Goal: Use online tool/utility: Utilize a website feature to perform a specific function

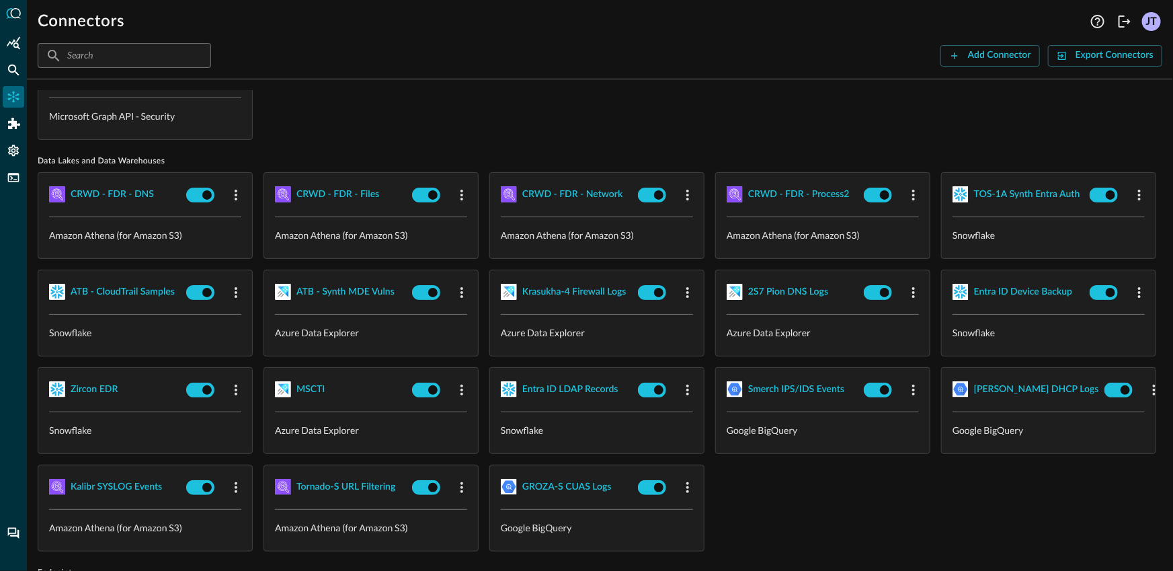
scroll to position [75, 0]
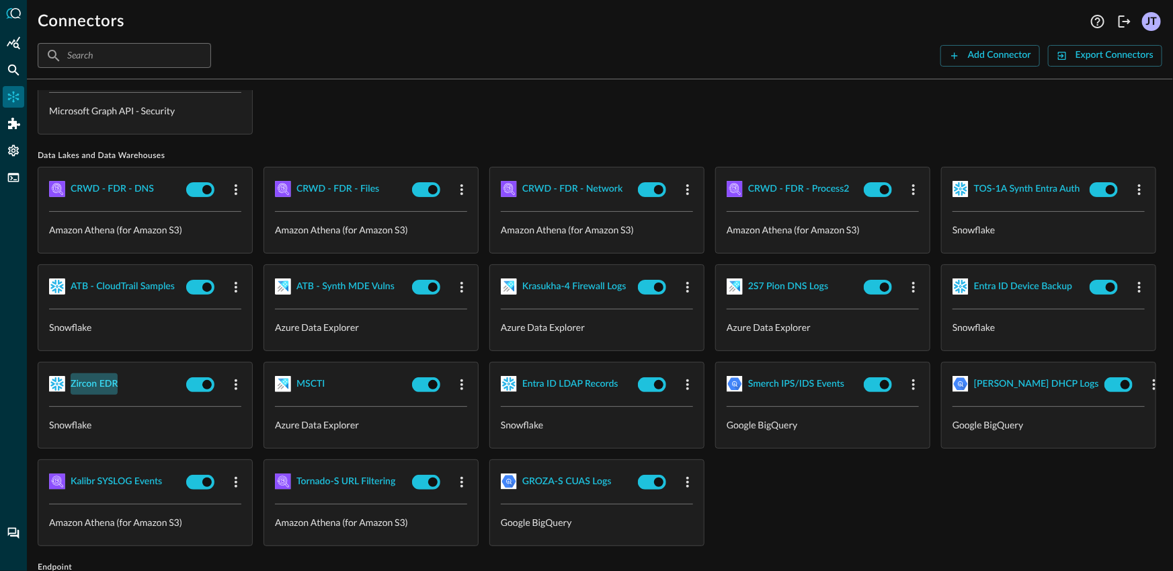
click at [118, 380] on div "Zircon EDR" at bounding box center [94, 384] width 47 height 17
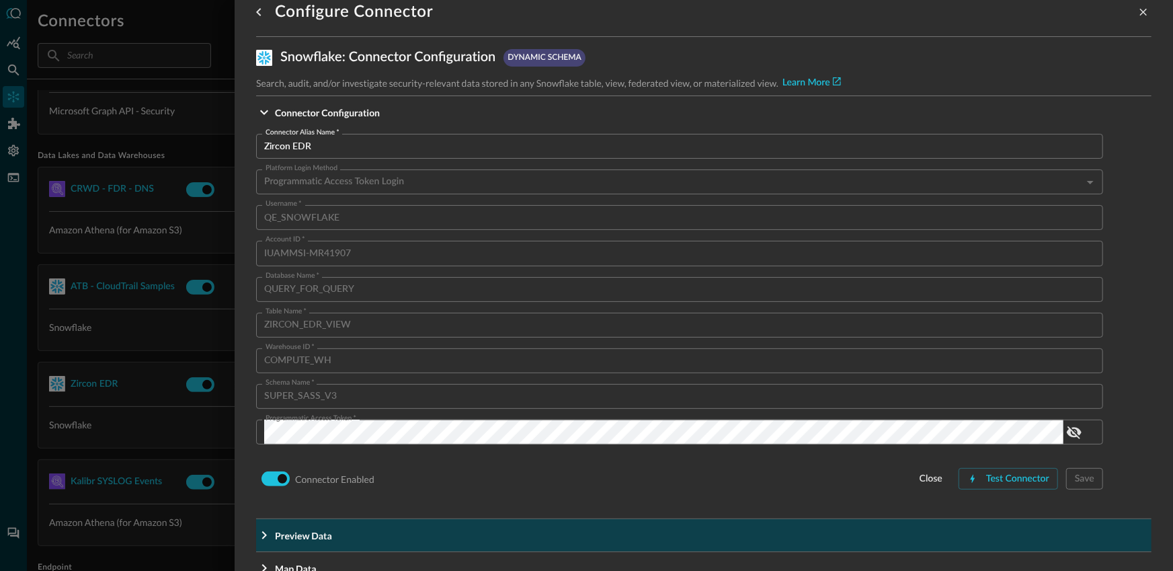
scroll to position [52, 0]
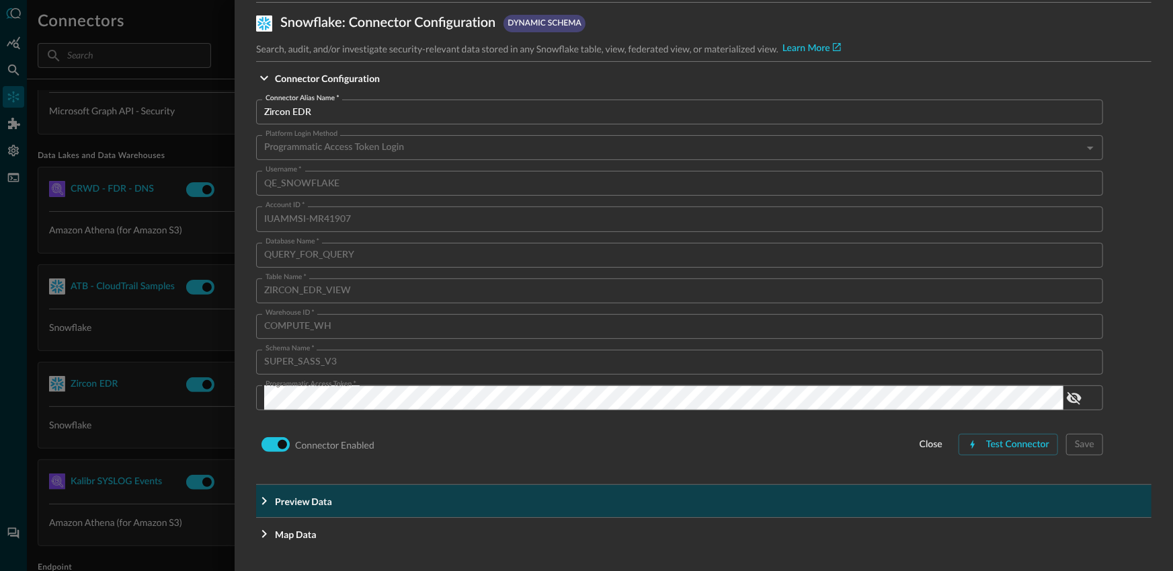
click at [418, 508] on button "Preview Data" at bounding box center [703, 501] width 895 height 32
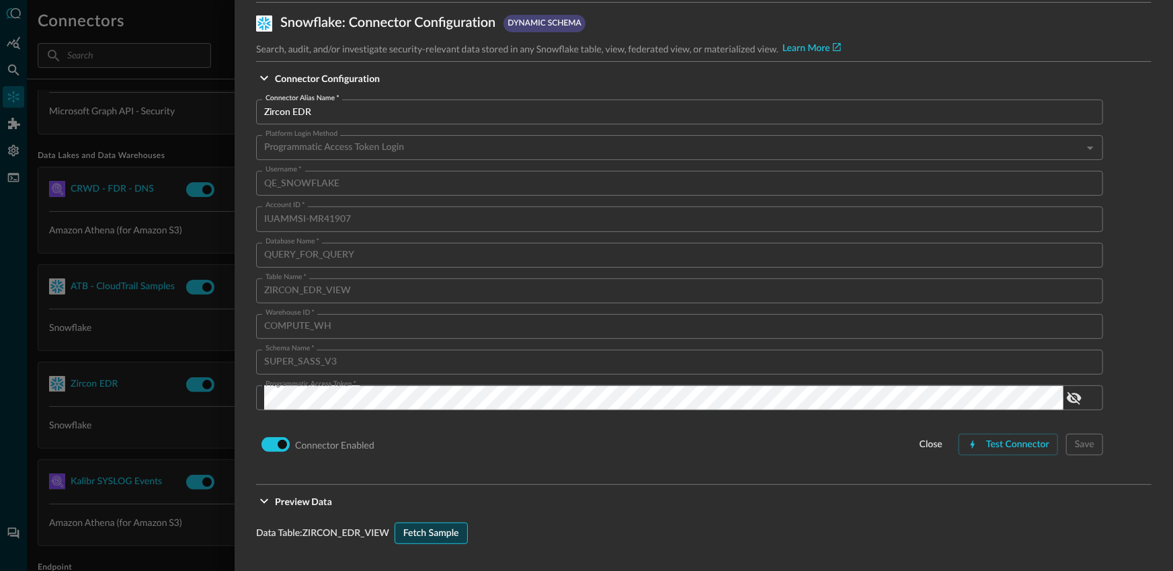
click at [434, 534] on div "Fetch Sample" at bounding box center [431, 533] width 56 height 17
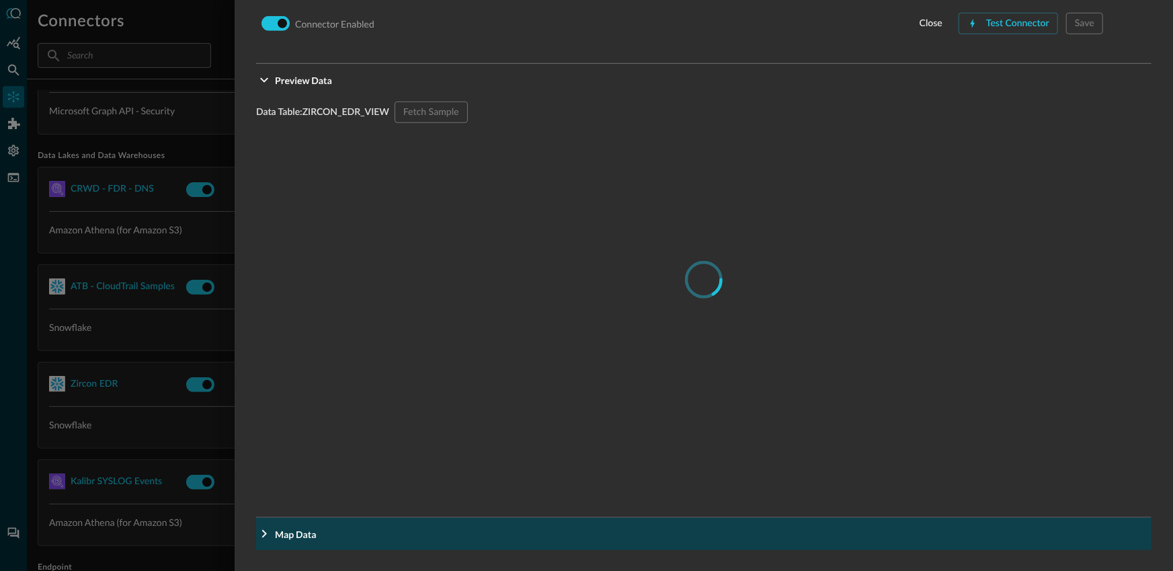
click at [405, 528] on span "Map Data" at bounding box center [708, 534] width 866 height 14
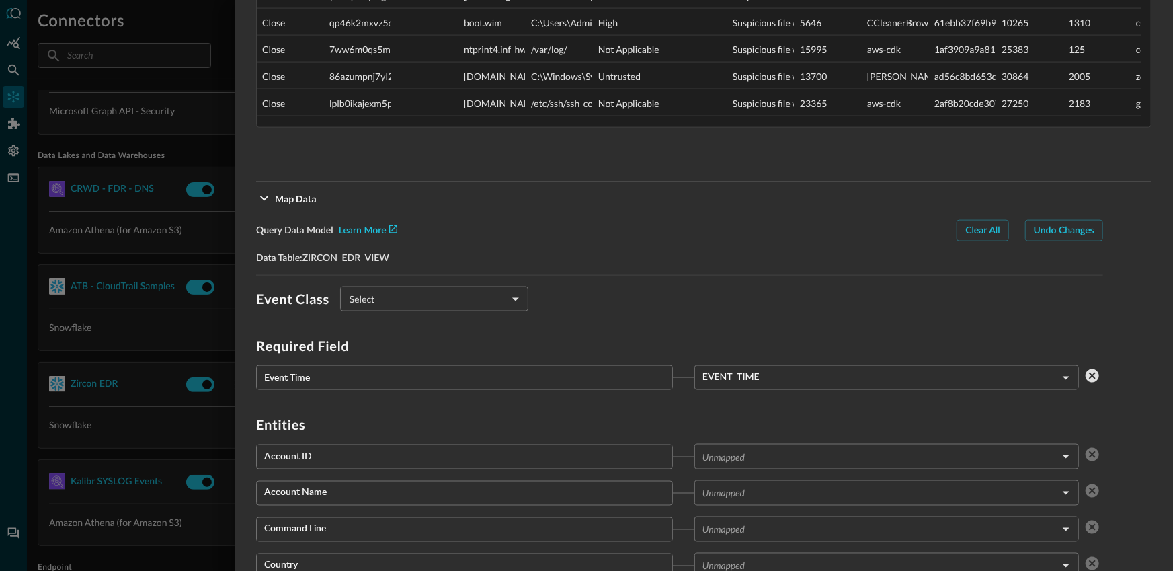
scroll to position [914, 0]
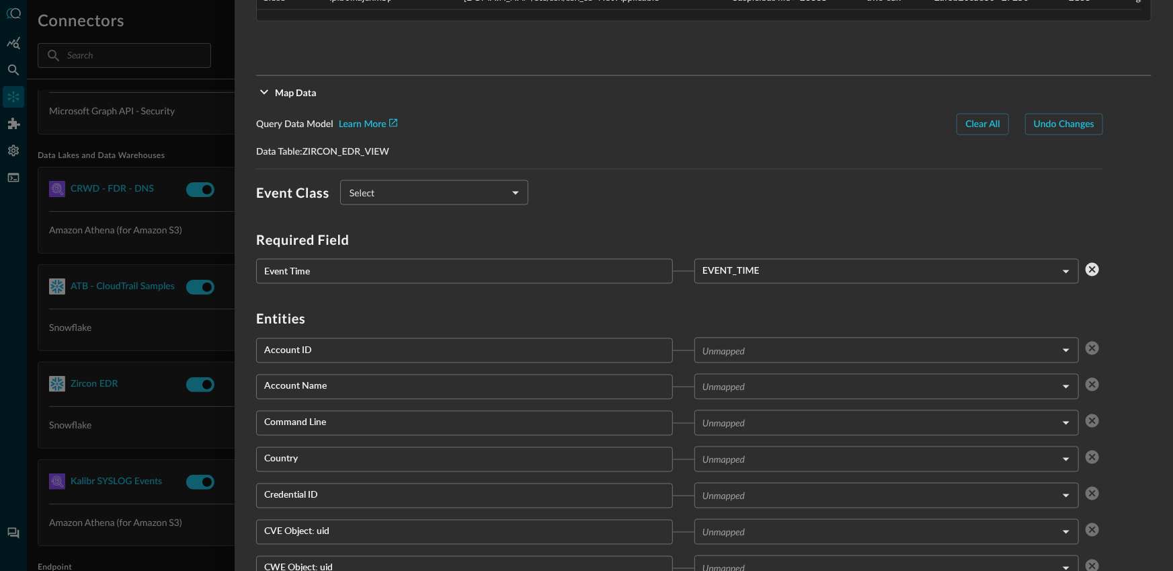
type input "CLASS_DETECTION_FINDING"
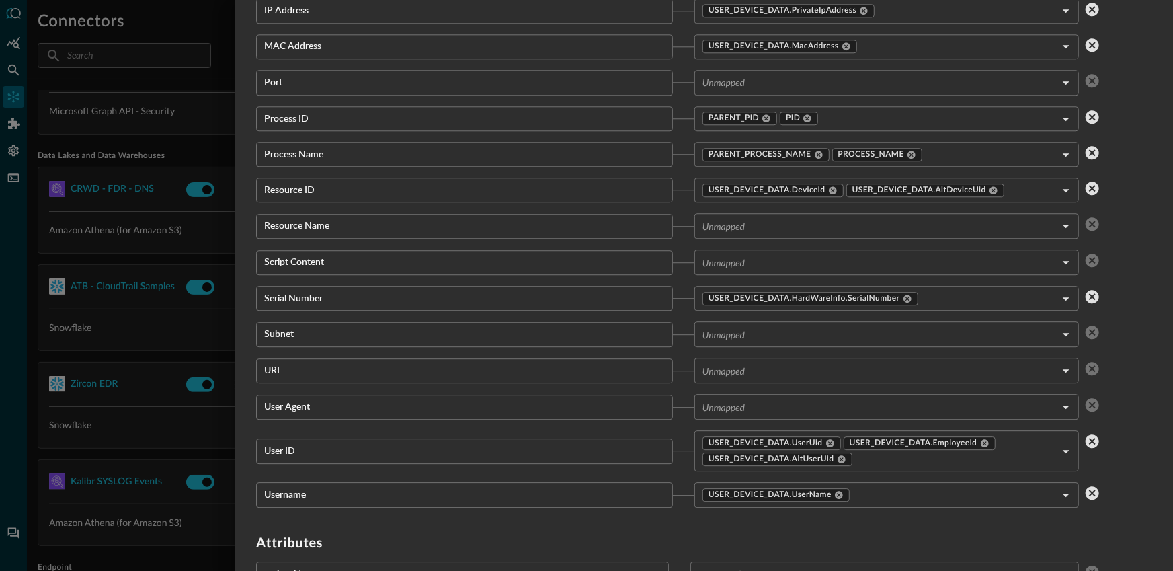
scroll to position [1693, 0]
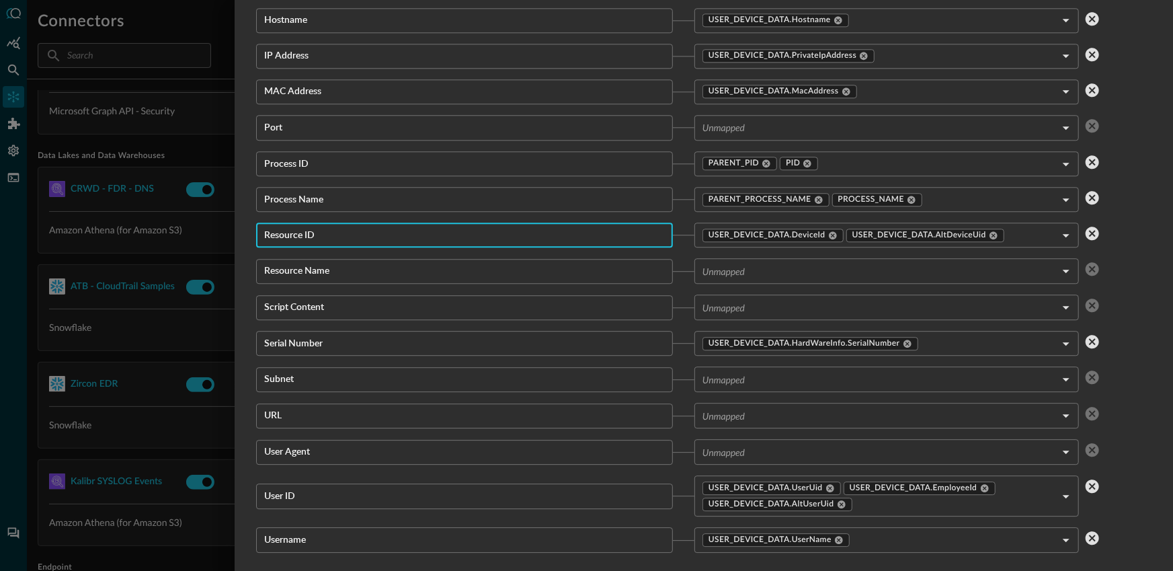
drag, startPoint x: 264, startPoint y: 218, endPoint x: 338, endPoint y: 257, distance: 83.6
click at [338, 257] on div "Entities Account ID ​ Unmapped ​ Account Name ​ Unmapped ​ Command Line ​ Unmap…" at bounding box center [679, 49] width 847 height 1005
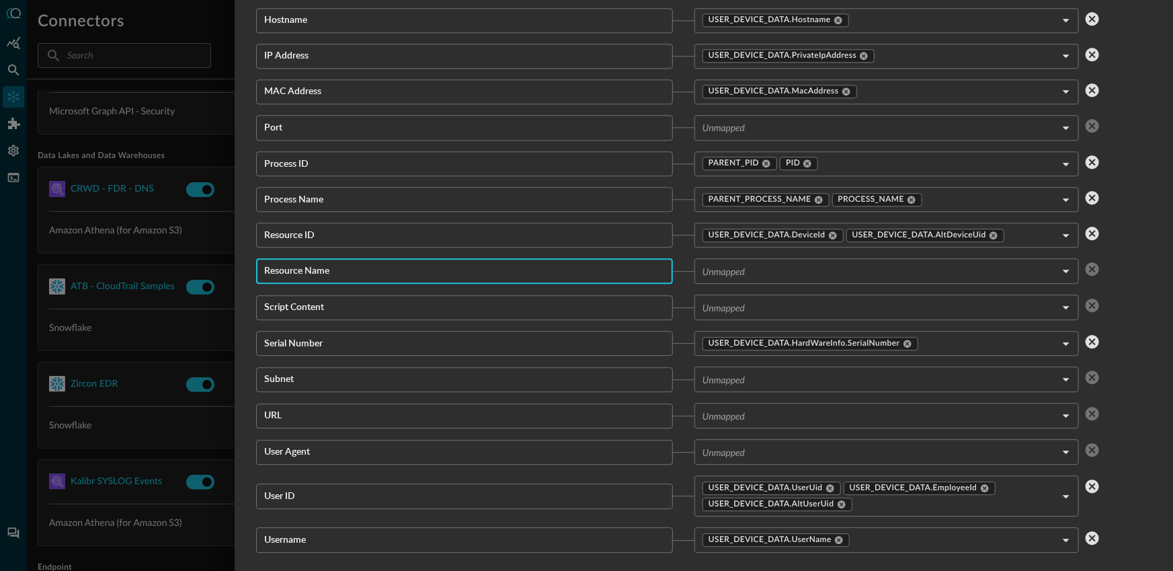
drag, startPoint x: 351, startPoint y: 262, endPoint x: 268, endPoint y: 219, distance: 93.8
click at [268, 220] on div "Entities Account ID ​ Unmapped ​ Account Name ​ Unmapped ​ Command Line ​ Unmap…" at bounding box center [679, 49] width 847 height 1005
drag, startPoint x: 286, startPoint y: 228, endPoint x: 299, endPoint y: 231, distance: 13.9
click at [287, 229] on input "Resource ID" at bounding box center [468, 235] width 409 height 25
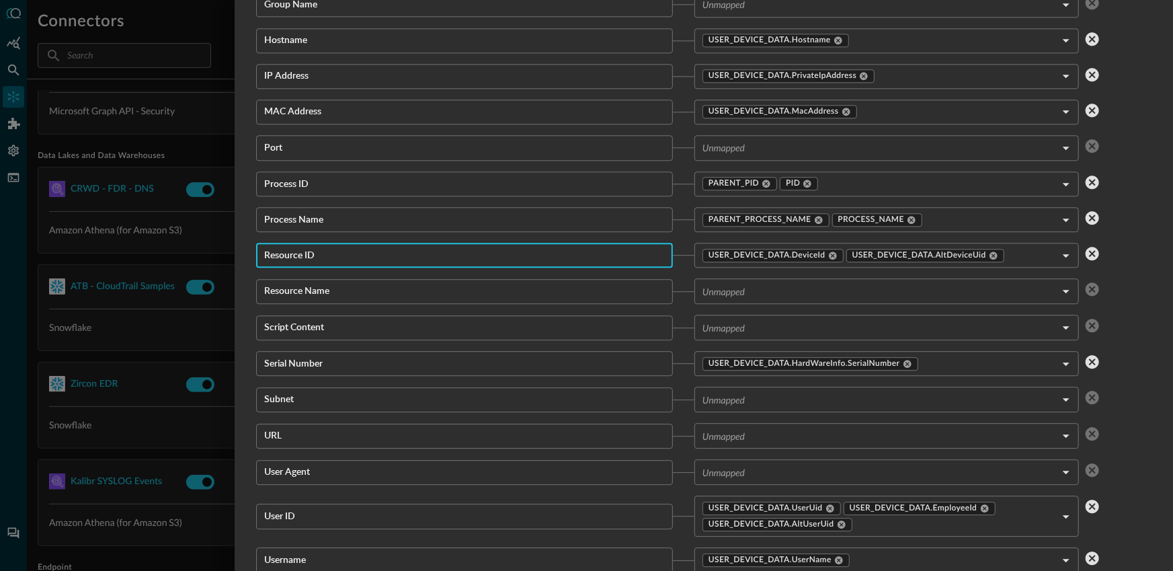
click at [327, 315] on input "Script Content" at bounding box center [468, 327] width 409 height 25
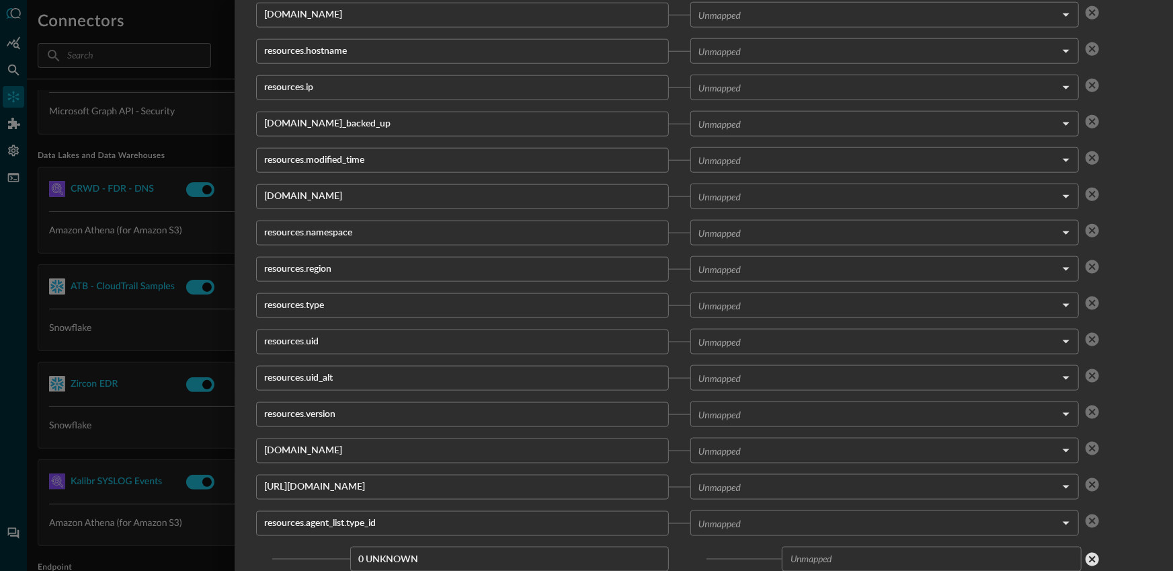
scroll to position [60704, 0]
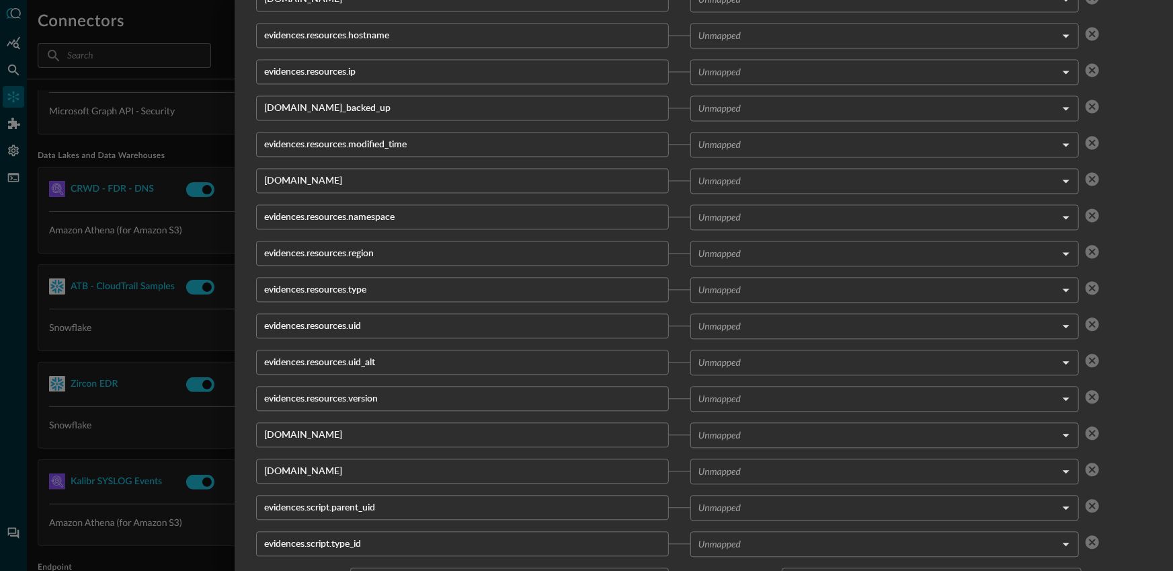
click at [196, 323] on div at bounding box center [586, 285] width 1173 height 571
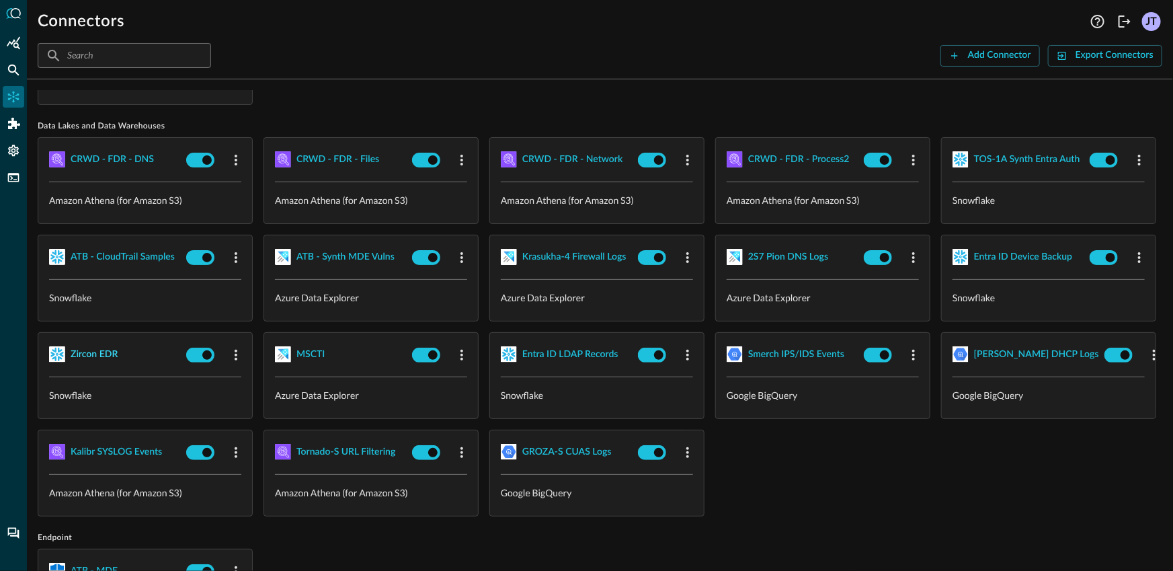
scroll to position [131, 0]
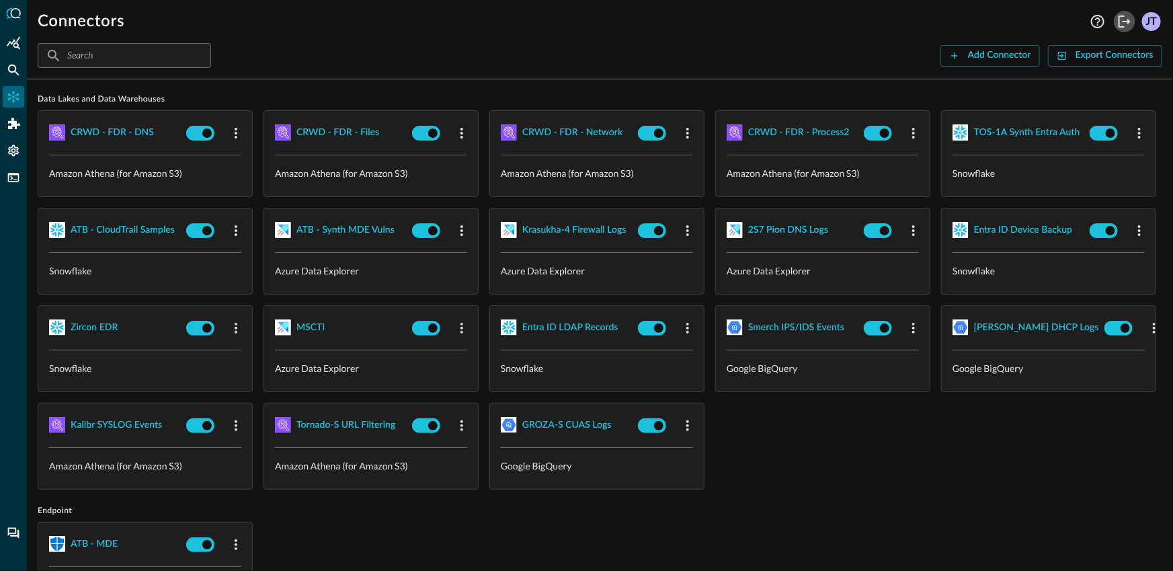
drag, startPoint x: 1117, startPoint y: 24, endPoint x: 1040, endPoint y: 16, distance: 77.0
click at [1117, 24] on icon "Logout" at bounding box center [1125, 21] width 16 height 16
